Goal: Navigation & Orientation: Find specific page/section

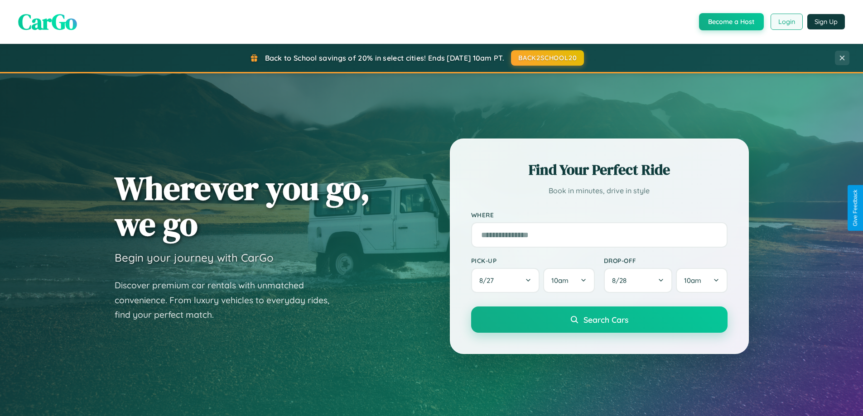
click at [786, 22] on button "Login" at bounding box center [787, 22] width 32 height 16
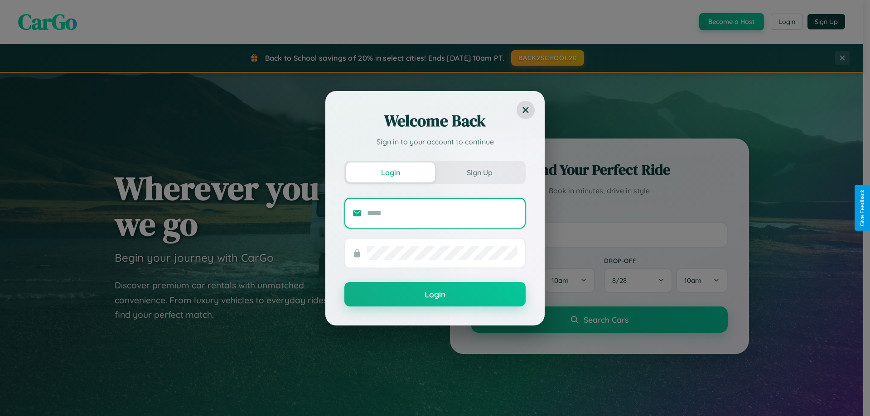
click at [442, 213] on input "text" at bounding box center [442, 213] width 150 height 14
type input "**********"
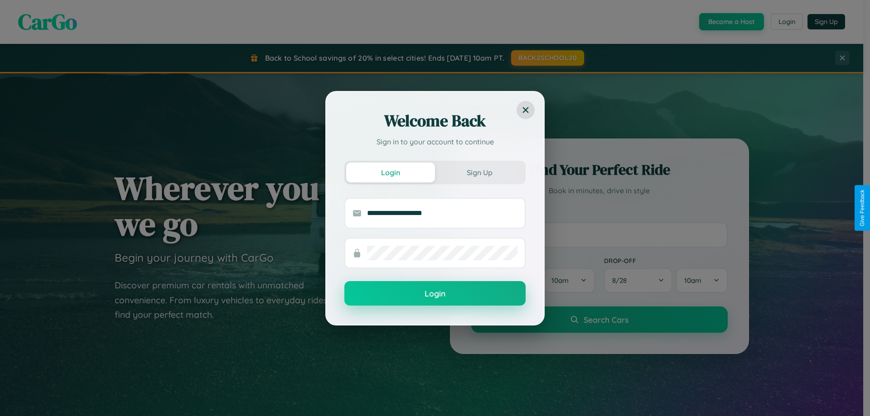
click at [435, 294] on button "Login" at bounding box center [434, 293] width 181 height 24
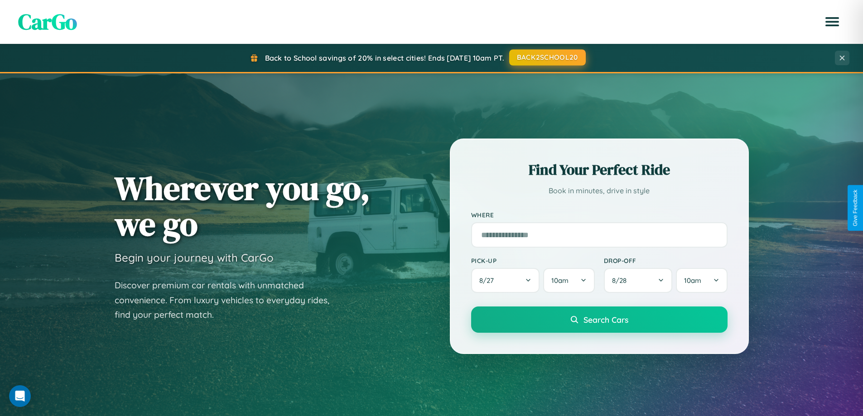
click at [547, 58] on button "BACK2SCHOOL20" at bounding box center [547, 57] width 77 height 16
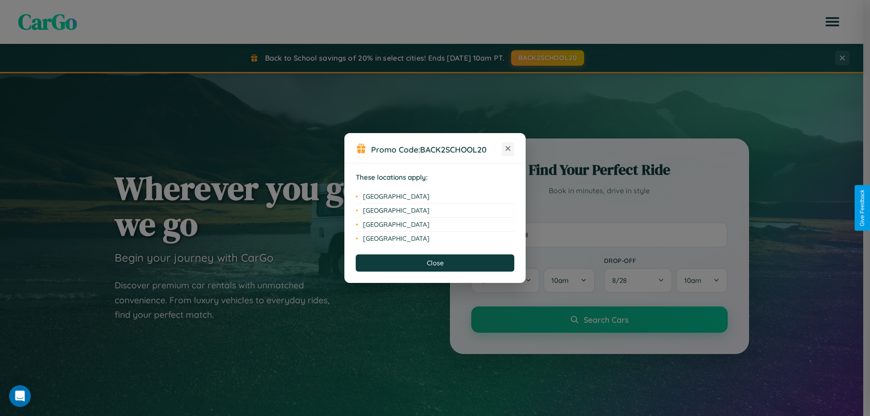
click at [508, 149] on icon at bounding box center [508, 148] width 5 height 5
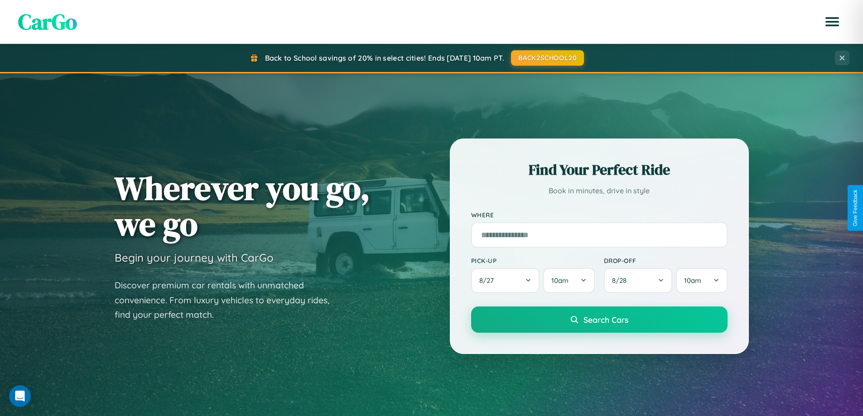
scroll to position [623, 0]
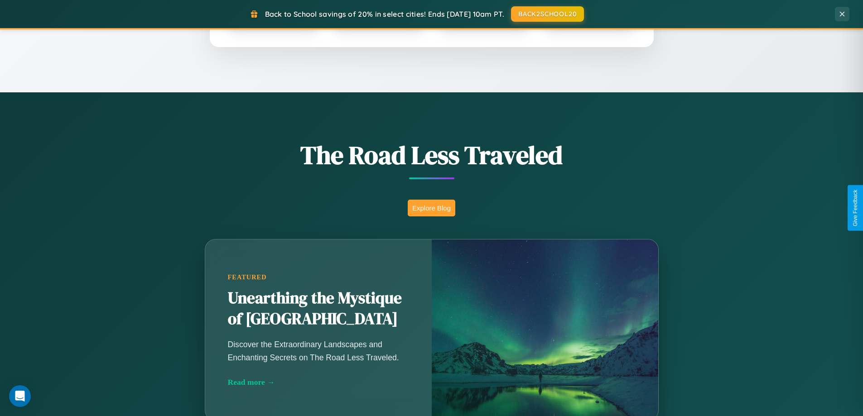
click at [431, 208] on button "Explore Blog" at bounding box center [432, 208] width 48 height 17
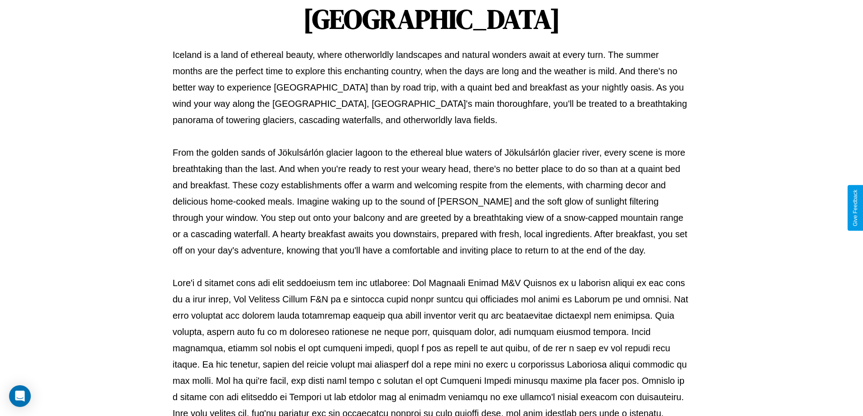
scroll to position [293, 0]
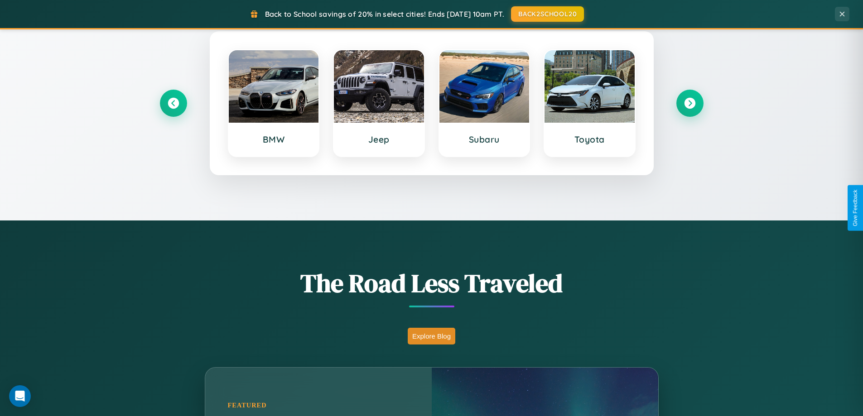
scroll to position [390, 0]
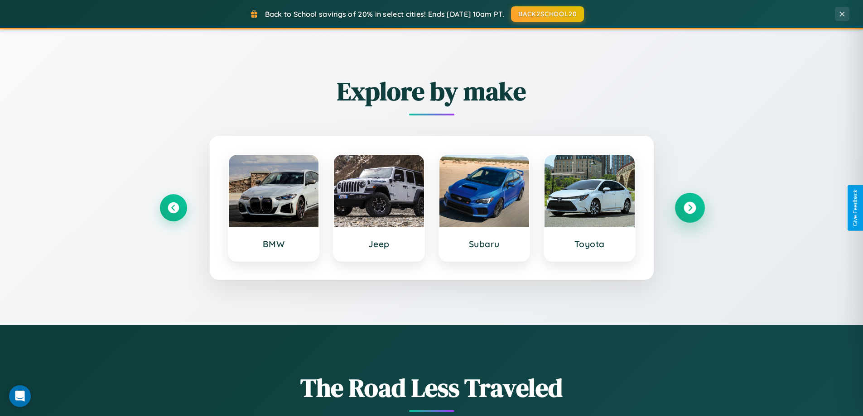
click at [689, 208] on icon at bounding box center [690, 208] width 12 height 12
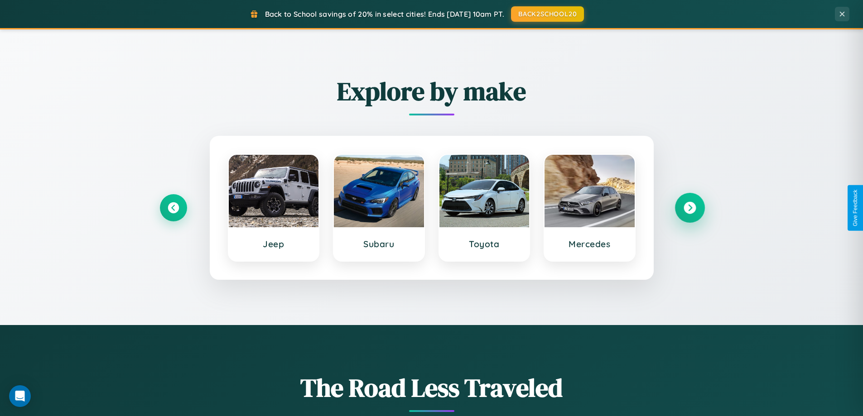
click at [689, 208] on icon at bounding box center [690, 208] width 12 height 12
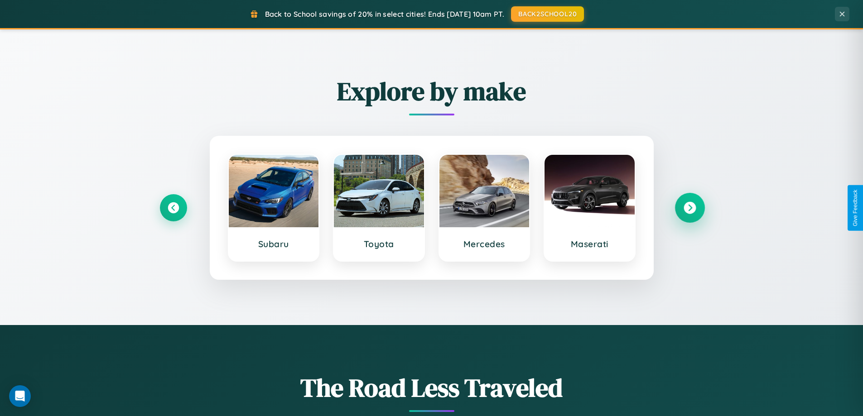
click at [689, 208] on icon at bounding box center [690, 208] width 12 height 12
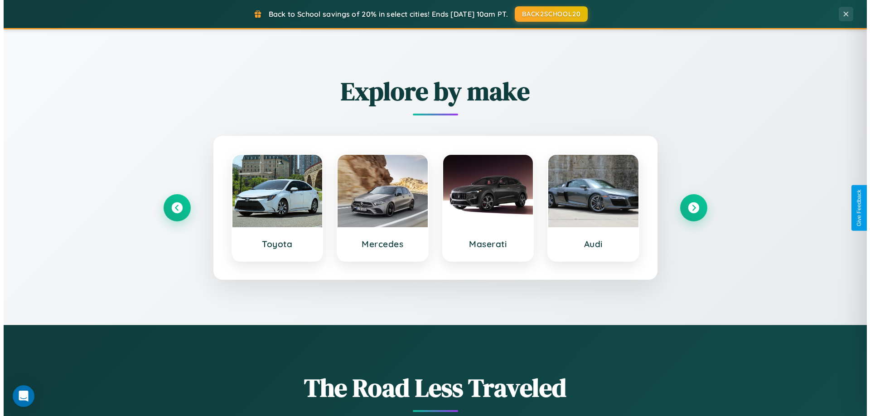
scroll to position [0, 0]
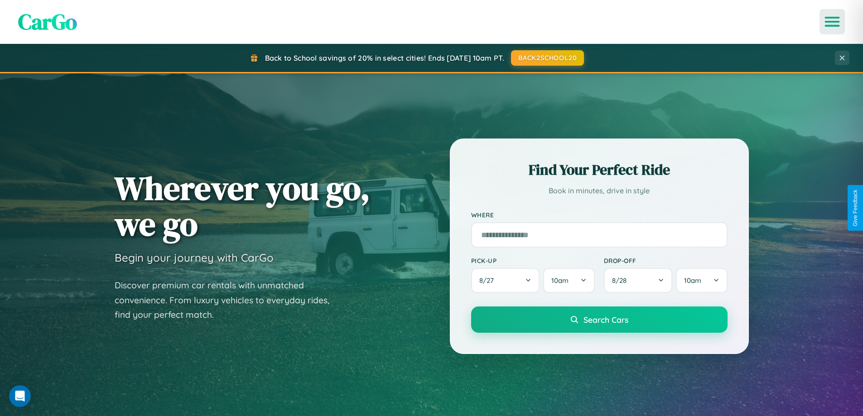
click at [832, 22] on icon "Open menu" at bounding box center [832, 22] width 13 height 8
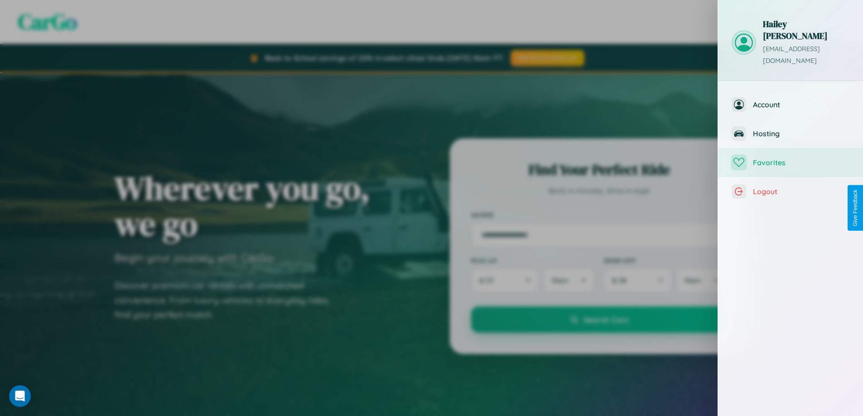
click at [790, 158] on span "Favorites" at bounding box center [801, 162] width 96 height 9
